Goal: Task Accomplishment & Management: Complete application form

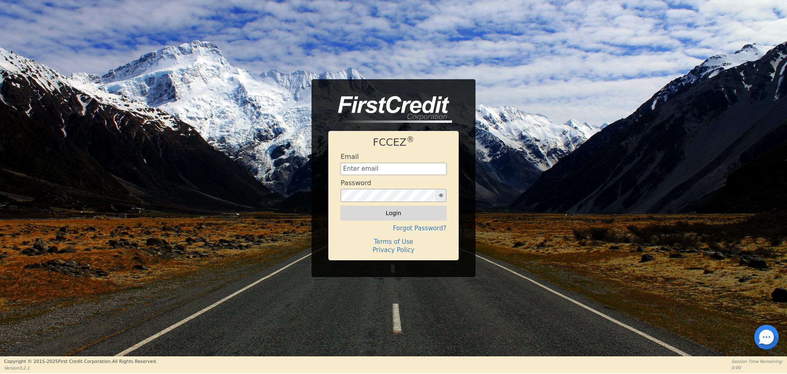
type input "aquaremachtlc@gmail.com"
click at [389, 213] on button "Login" at bounding box center [394, 213] width 106 height 14
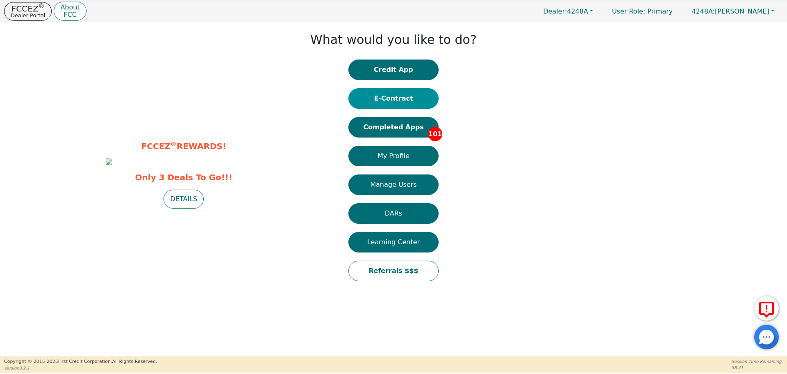
click at [394, 108] on button "E-Contract" at bounding box center [394, 98] width 90 height 21
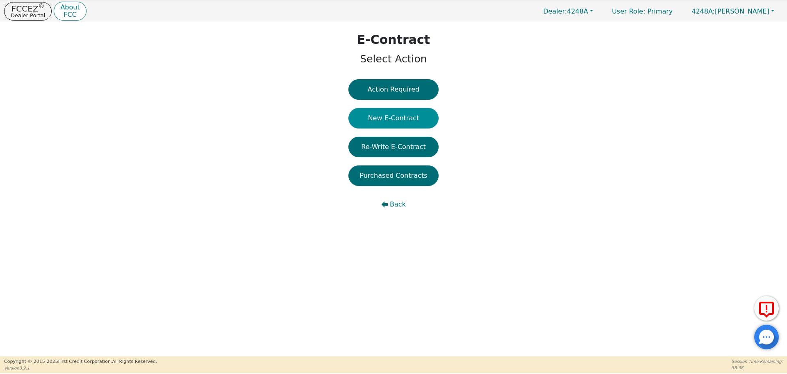
click at [390, 114] on button "New E-Contract" at bounding box center [394, 118] width 90 height 21
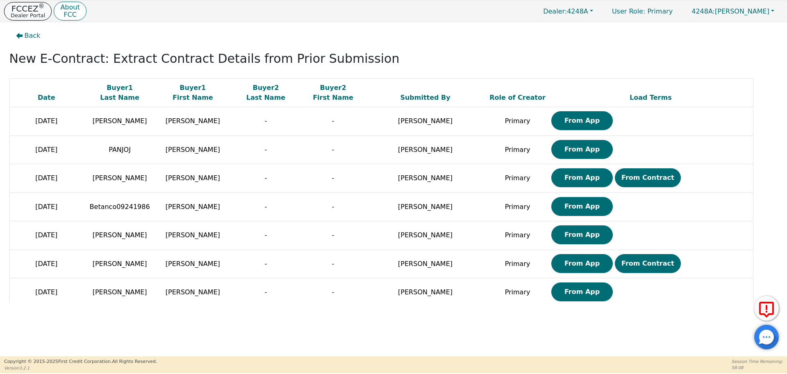
click at [13, 5] on p "FCCEZ ®" at bounding box center [28, 9] width 34 height 8
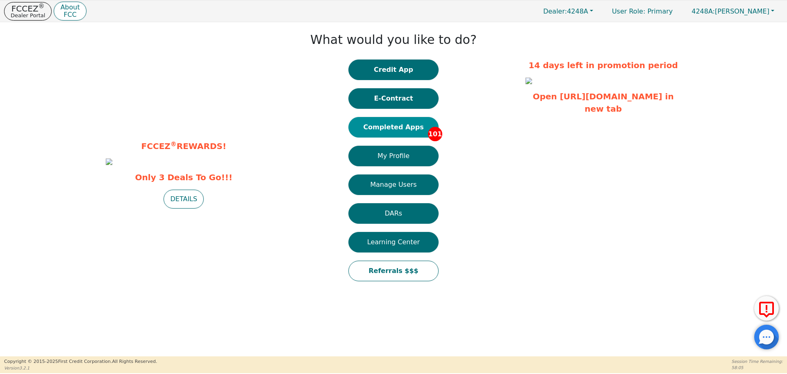
click at [404, 126] on button "Completed Apps 101" at bounding box center [394, 127] width 90 height 21
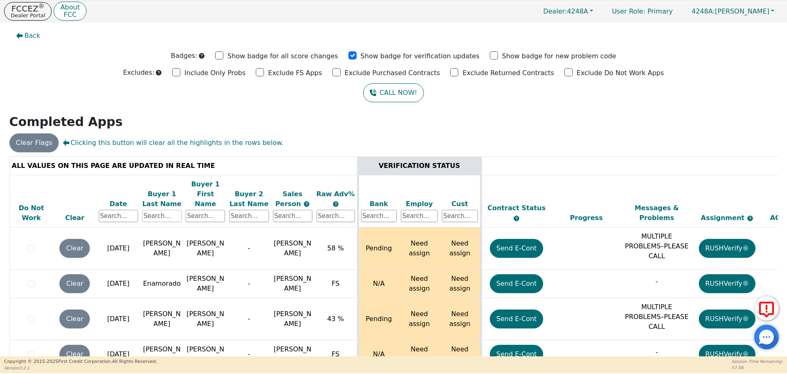
click at [165, 210] on input "text" at bounding box center [161, 216] width 39 height 12
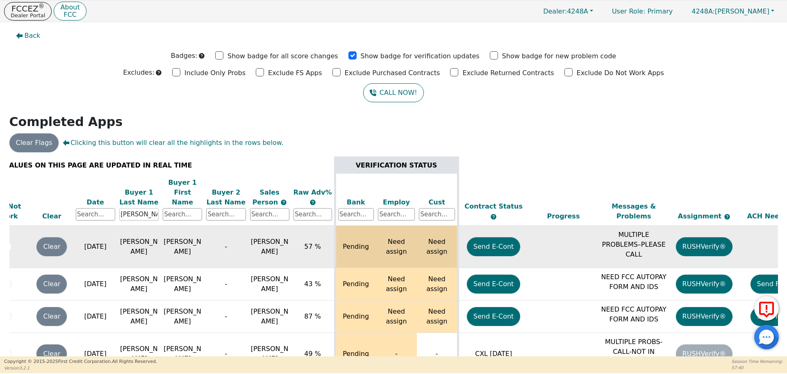
scroll to position [2, 0]
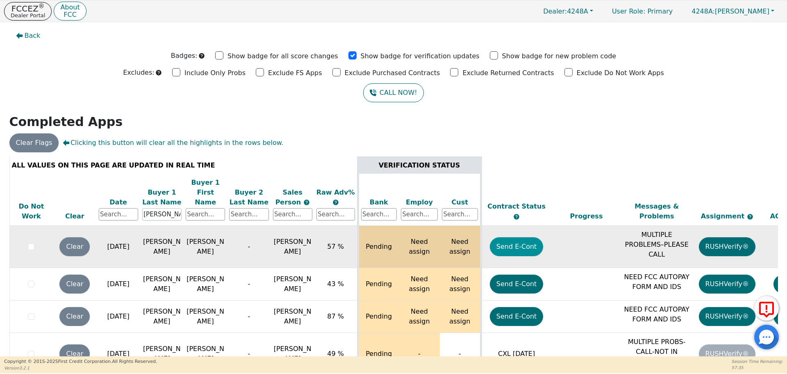
type input "hernandez"
click at [529, 241] on button "Send E-Cont" at bounding box center [517, 246] width 54 height 19
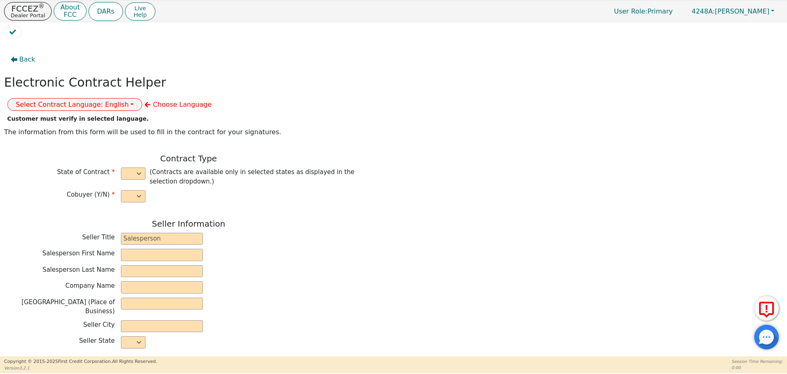
select select "n"
type input "owner"
type input "Ivonne"
type input "Madrid"
type input "AQUA REMACH LLC"
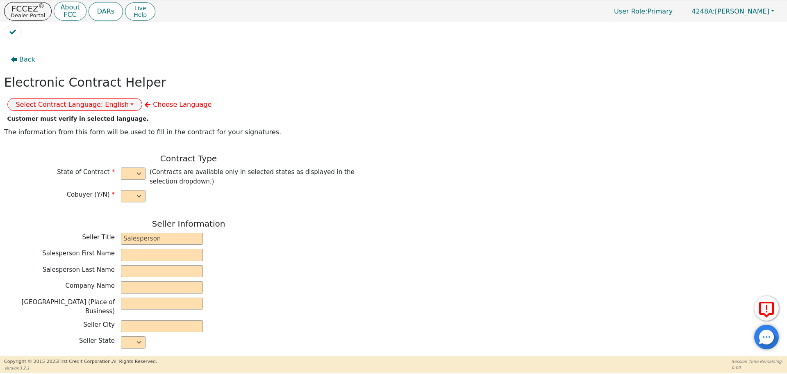
type input "13746 OFFICE PARK DR"
type input "HOUSTON"
select select "TX"
type input "77070"
type input "MIGUEL"
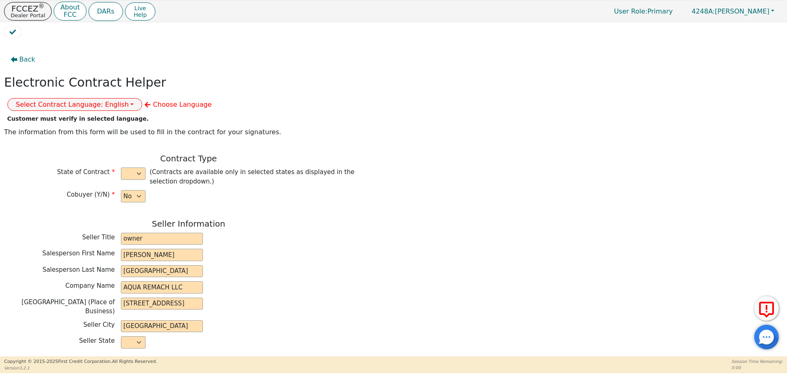
type input "HERNANDEZ"
type input "miguelhernandez8757@gmail.com"
type input "4926 RIDGEVAN ST"
type input "HOUSTON"
select select "TX"
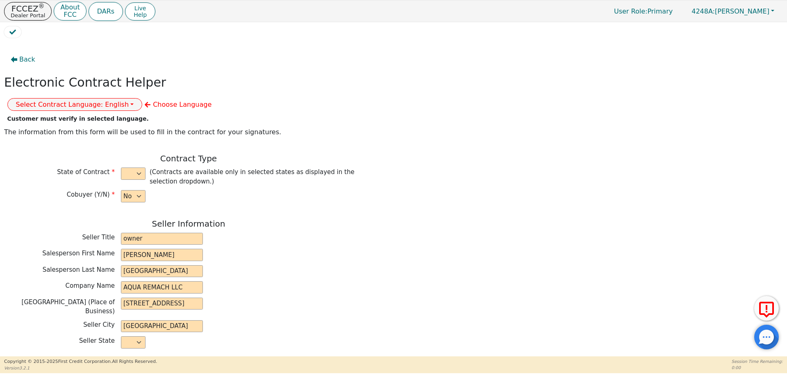
type input "77053"
type input "2025-08-18"
type input "17.99"
type input "2025-08-26"
type input "60"
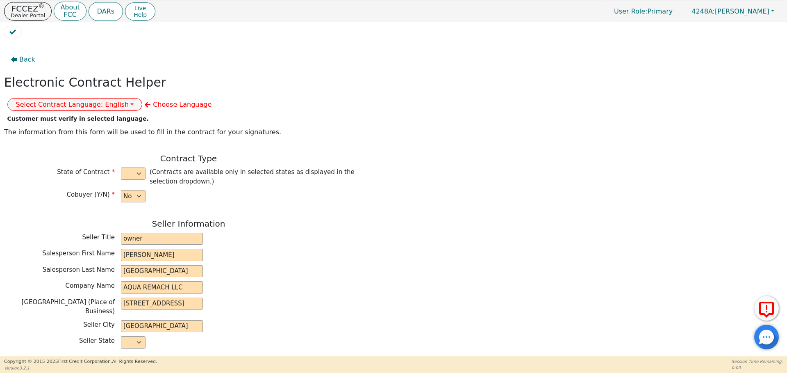
type input "0"
type input "8999.00"
type input "0.00"
type input "8999.00"
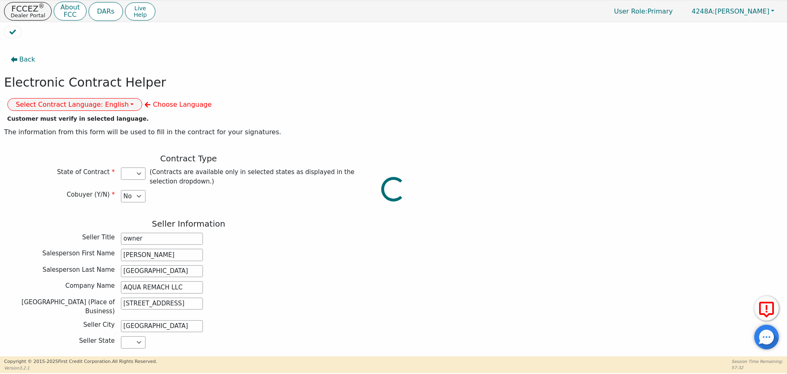
select select "TX"
click at [529, 241] on div "Back Electronic Contract Helper Select Contract Language: English Customer must…" at bounding box center [393, 197] width 779 height 310
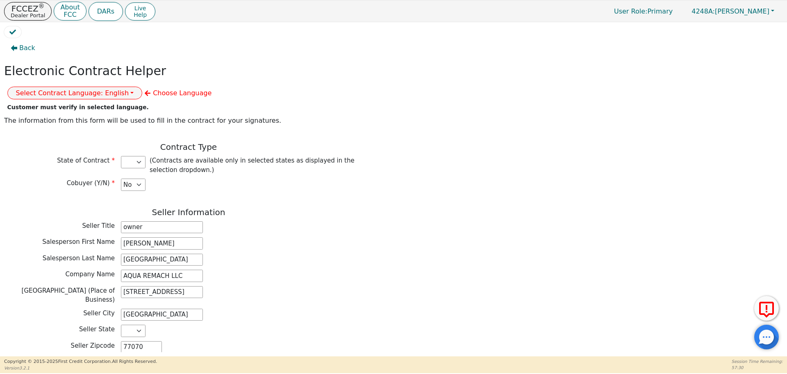
scroll to position [14, 0]
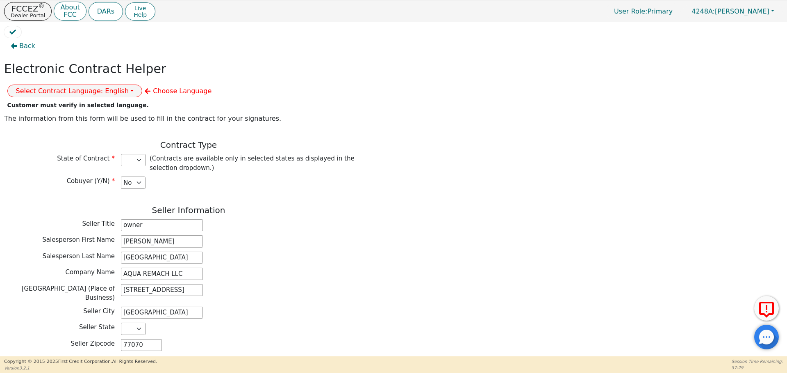
click at [232, 36] on div at bounding box center [393, 34] width 779 height 16
click at [143, 84] on button "Select Contract Language: English" at bounding box center [74, 90] width 135 height 13
click at [73, 114] on link "Spanish" at bounding box center [40, 119] width 65 height 11
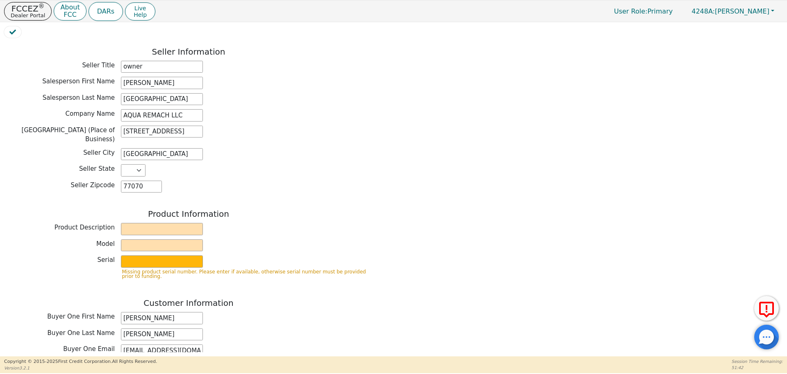
scroll to position [203, 0]
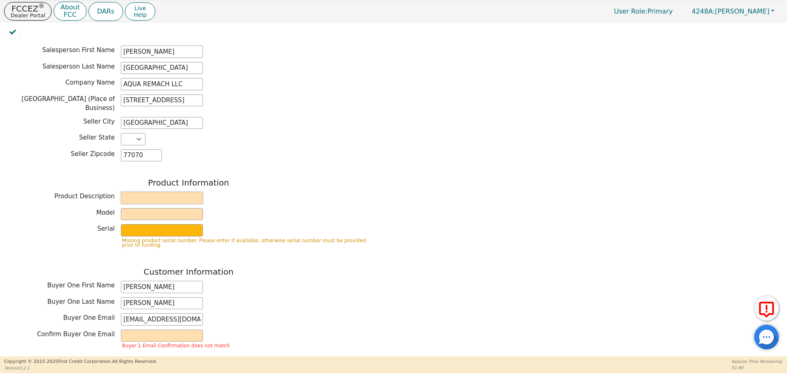
click at [155, 191] on input "text" at bounding box center [162, 197] width 82 height 12
type input "Water purification system"
click at [153, 208] on input "text" at bounding box center [162, 214] width 82 height 12
type input "Whole house"
click at [160, 224] on input "text" at bounding box center [162, 230] width 82 height 12
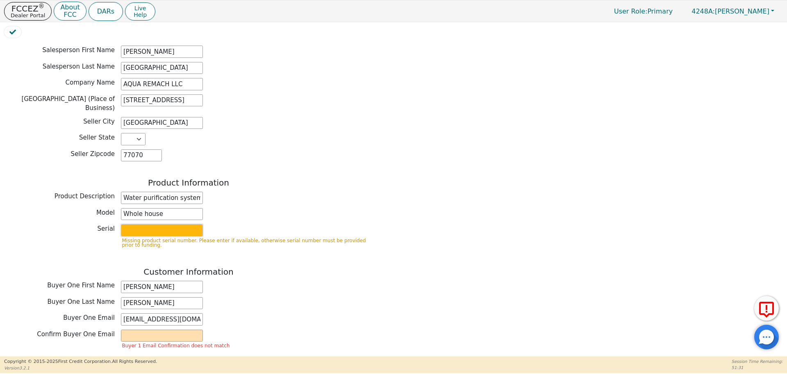
type input "purifier"
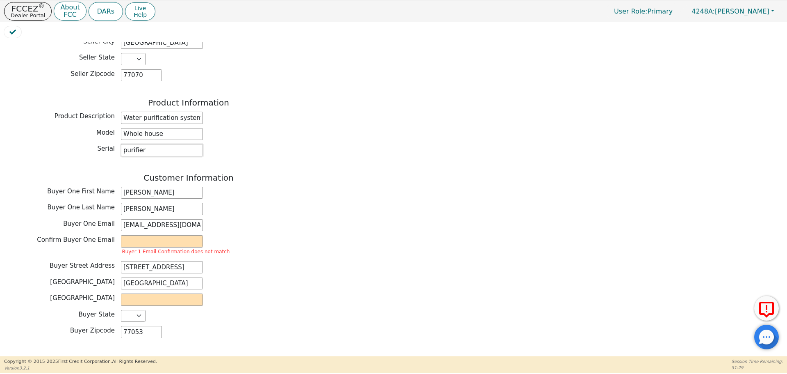
scroll to position [284, 0]
click at [160, 218] on input "miguelhernandez8757@gmail.com" at bounding box center [162, 224] width 82 height 12
click at [157, 234] on input "email" at bounding box center [162, 240] width 82 height 12
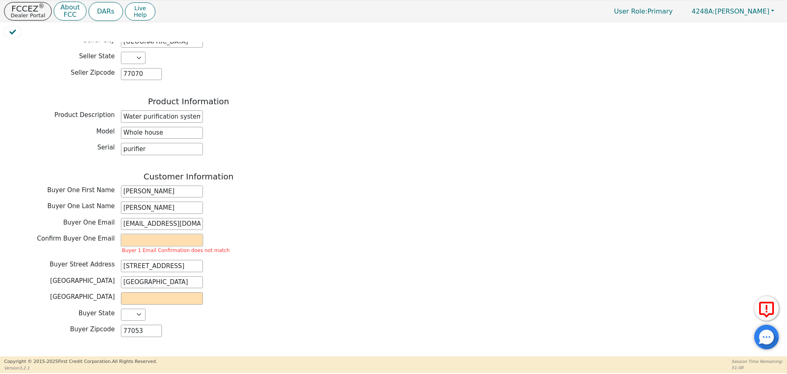
paste input "miguelhernandez8757@gmail.com"
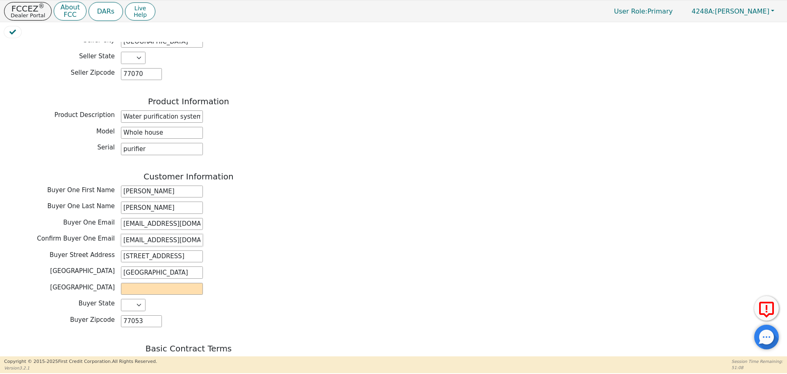
scroll to position [0, 17]
type input "miguelhernandez8757@gmail.com"
click at [145, 282] on input "text" at bounding box center [162, 288] width 82 height 12
click at [160, 258] on div "Customer Information Buyer One First Name MIGUEL Buyer One Last Name HERNANDEZ …" at bounding box center [188, 251] width 369 height 160
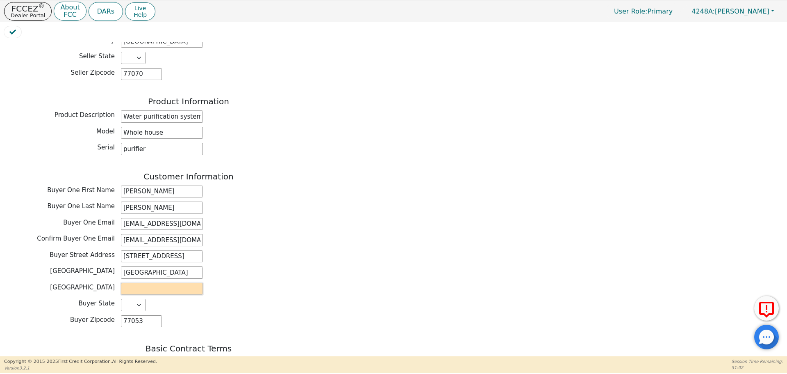
click at [162, 282] on input "text" at bounding box center [162, 288] width 82 height 12
click at [130, 282] on input "text" at bounding box center [162, 288] width 82 height 12
click at [134, 282] on input "text" at bounding box center [162, 288] width 82 height 12
type input "Houston"
click at [235, 250] on div "Buyer Street Address 4926 RIDGEVAN ST" at bounding box center [188, 256] width 369 height 12
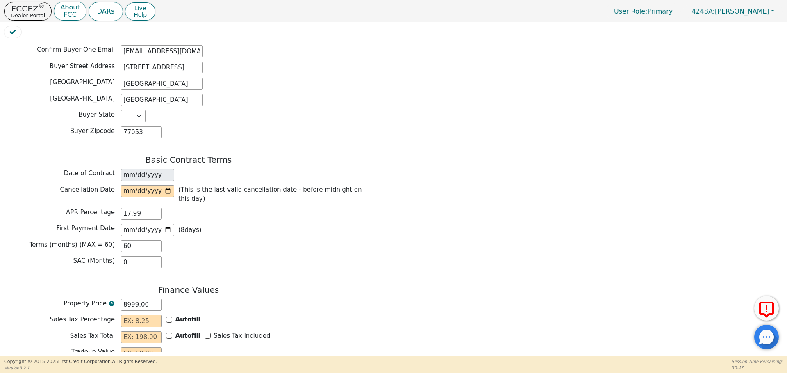
scroll to position [490, 0]
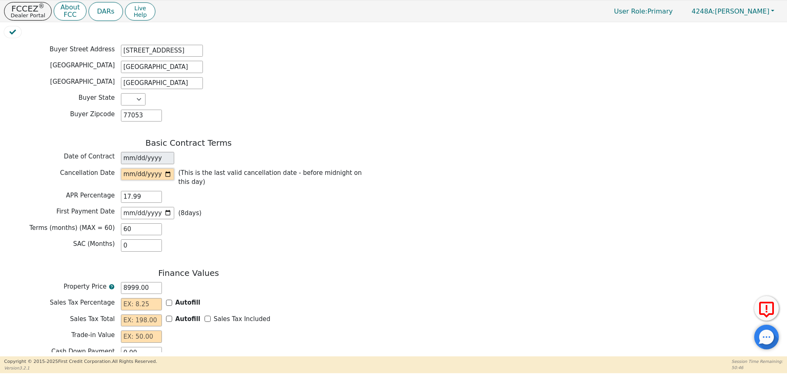
click at [166, 168] on input "date" at bounding box center [147, 174] width 53 height 12
type input "2025-08-21"
click at [171, 299] on input "Autofill" at bounding box center [169, 302] width 6 height 6
checkbox input "true"
type input "0.00"
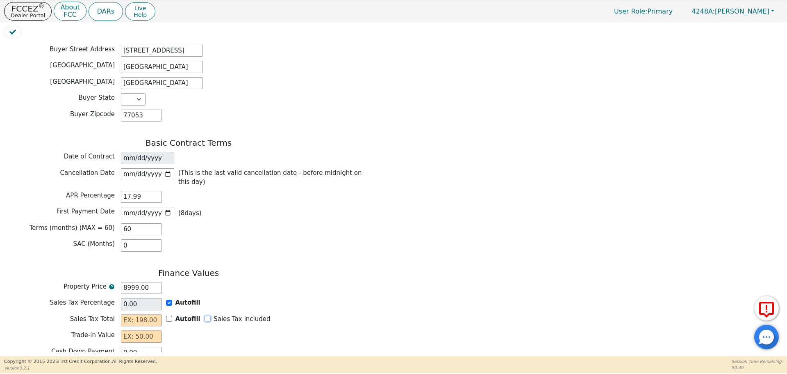
click at [205, 315] on input "Sales Tax Included" at bounding box center [208, 318] width 6 height 6
checkbox input "true"
type input "0.00"
click at [146, 300] on div "Finance Values Property Price 8999.00 Sales Tax Percentage 0.00 Autofill Sales …" at bounding box center [188, 340] width 369 height 144
click at [148, 330] on input "text" at bounding box center [141, 336] width 41 height 12
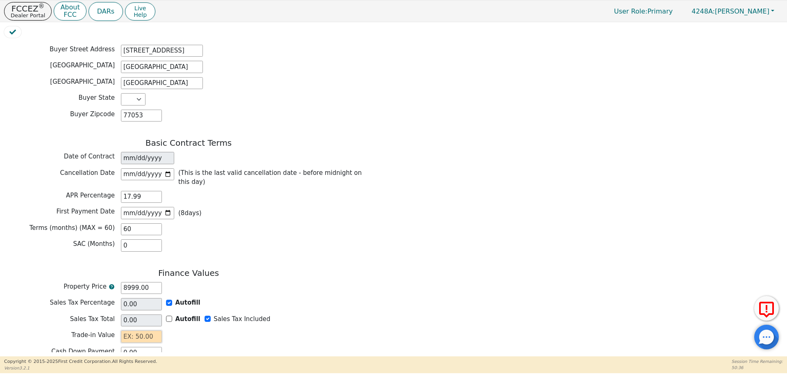
type input "0.00"
click at [190, 330] on div "Trade-in Value 0.00" at bounding box center [188, 336] width 369 height 12
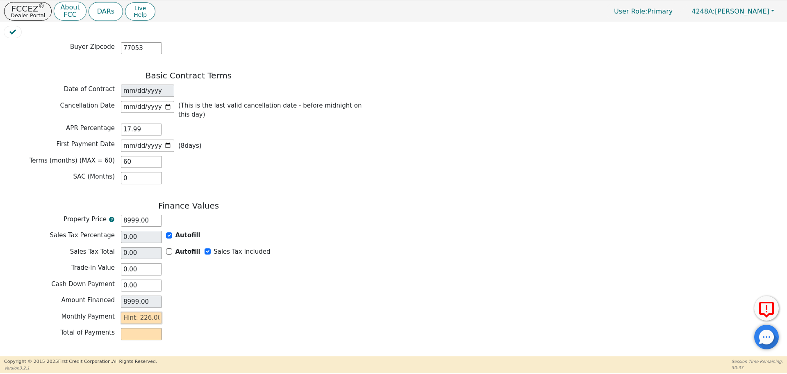
click at [144, 312] on input "text" at bounding box center [141, 318] width 41 height 12
type input "2"
type input "120.00"
type input "22"
type input "1320.00"
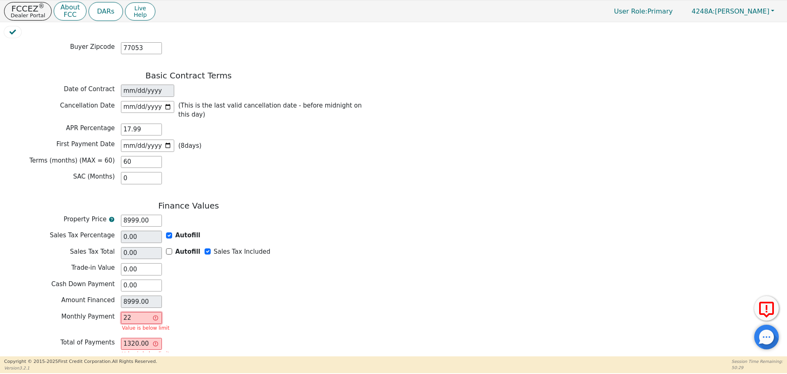
type input "225"
type input "13500.00"
type input "22"
type input "1320.00"
type input "226"
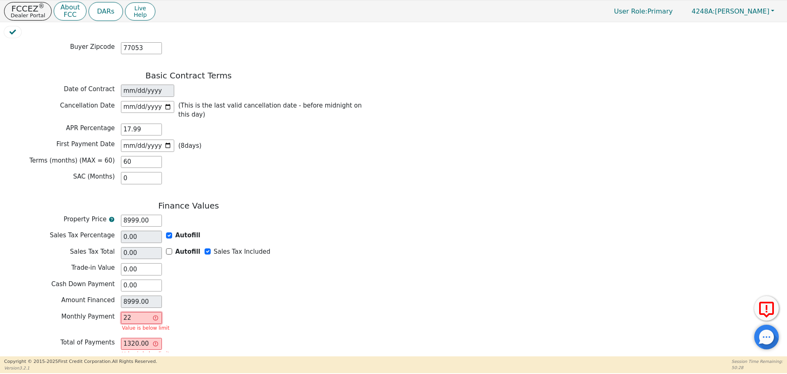
type input "13560.00"
type input "2260"
type input "135600.00"
type input "22600"
type input "1356000.00"
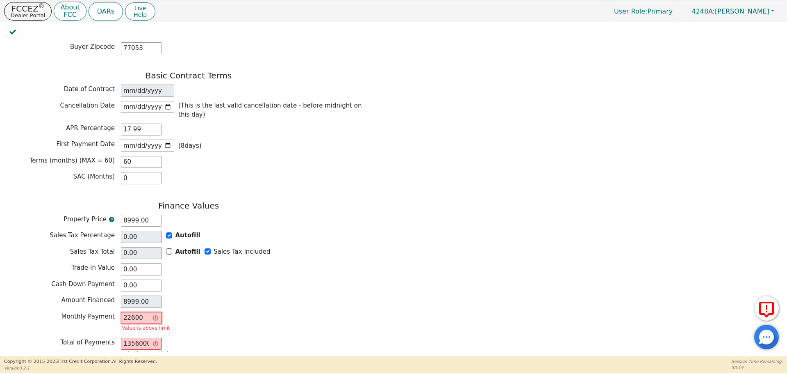
type input "226.00"
type input "13560.00"
type input "226.00"
click at [235, 295] on div "Amount Financed 8999.00" at bounding box center [188, 301] width 369 height 12
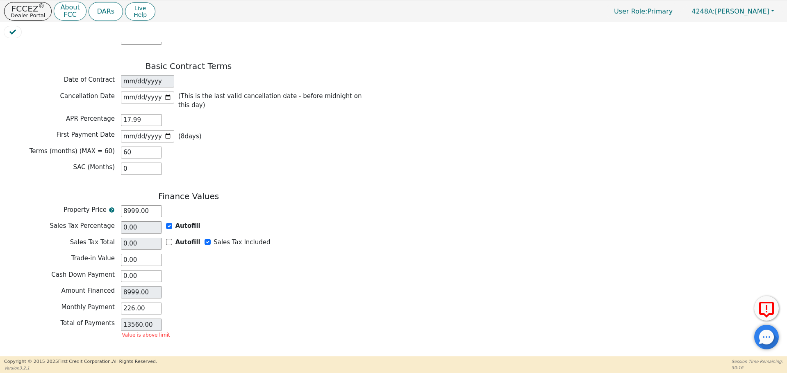
click at [71, 356] on button "Review & Begin Contract" at bounding box center [51, 365] width 95 height 19
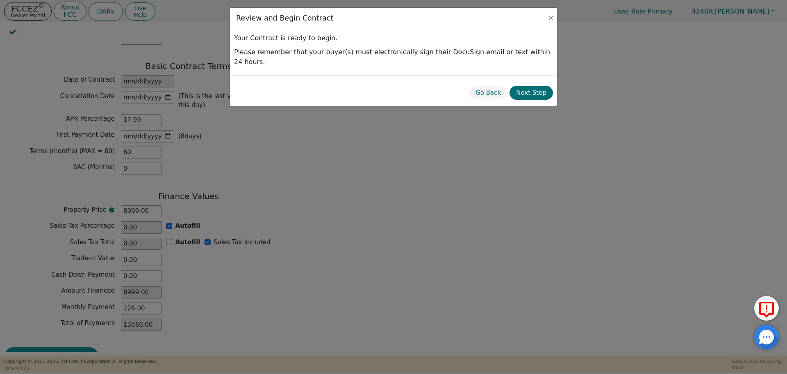
scroll to position [557, 0]
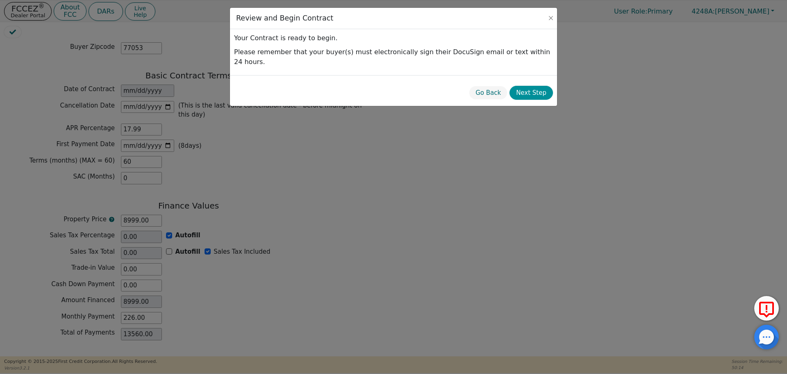
click at [526, 86] on button "Next Step" at bounding box center [531, 93] width 43 height 14
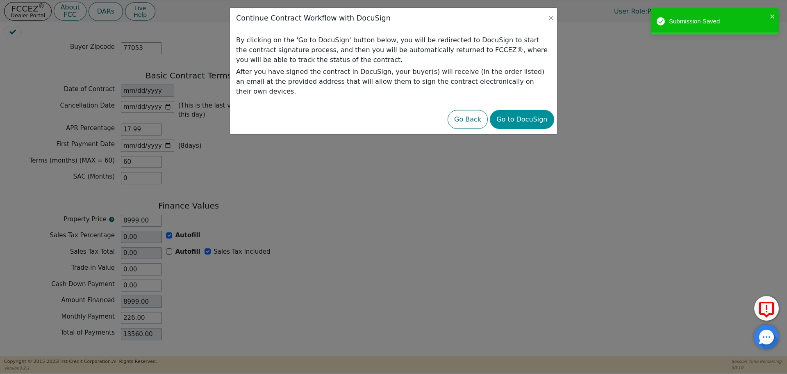
click at [525, 110] on button "Go to DocuSign" at bounding box center [522, 119] width 64 height 19
